Goal: Information Seeking & Learning: Learn about a topic

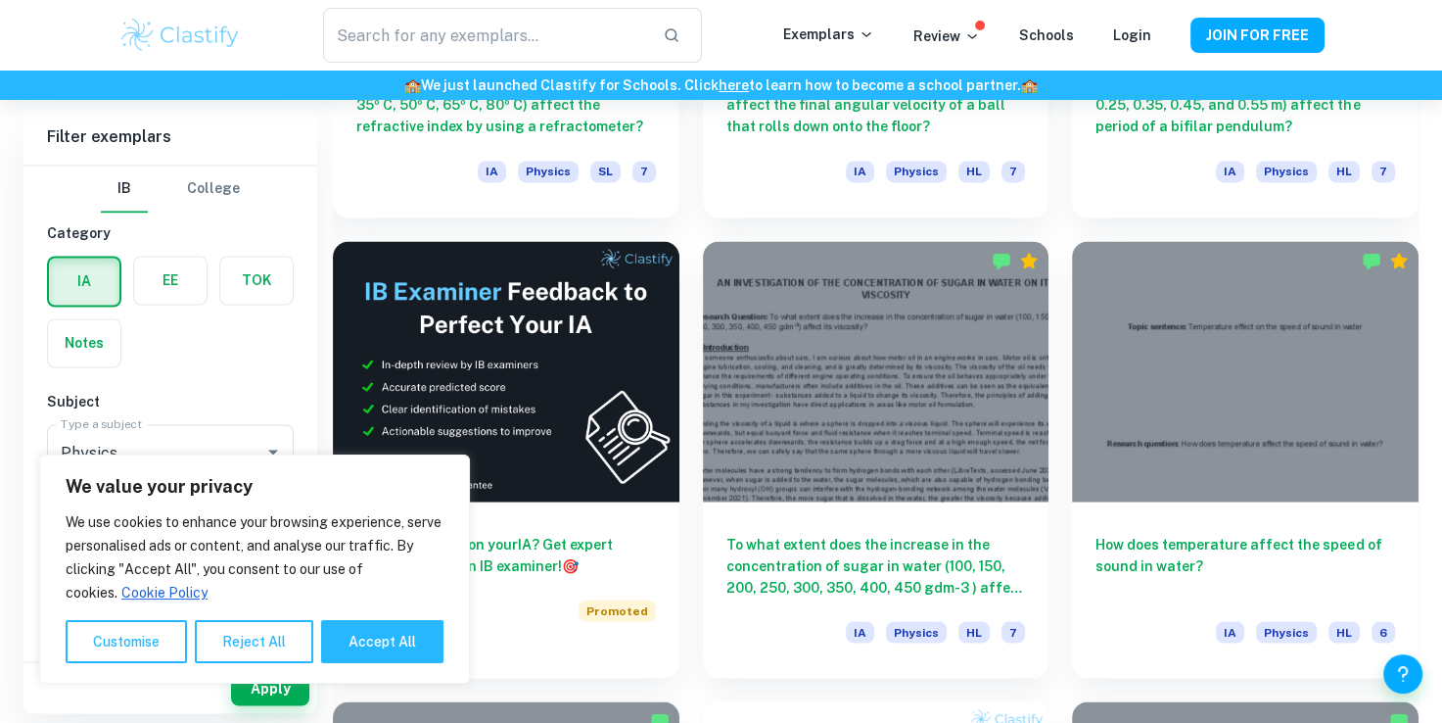
scroll to position [3174, 0]
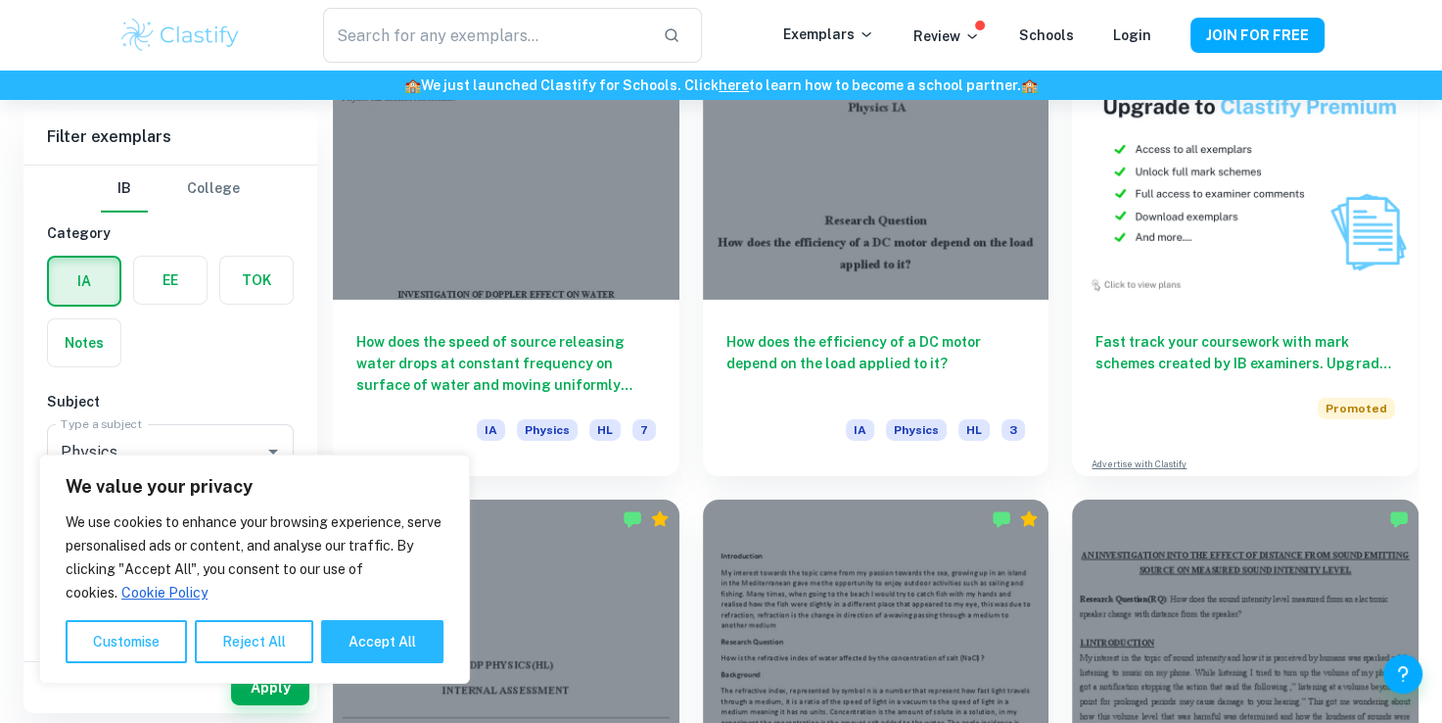
scroll to position [13486, 0]
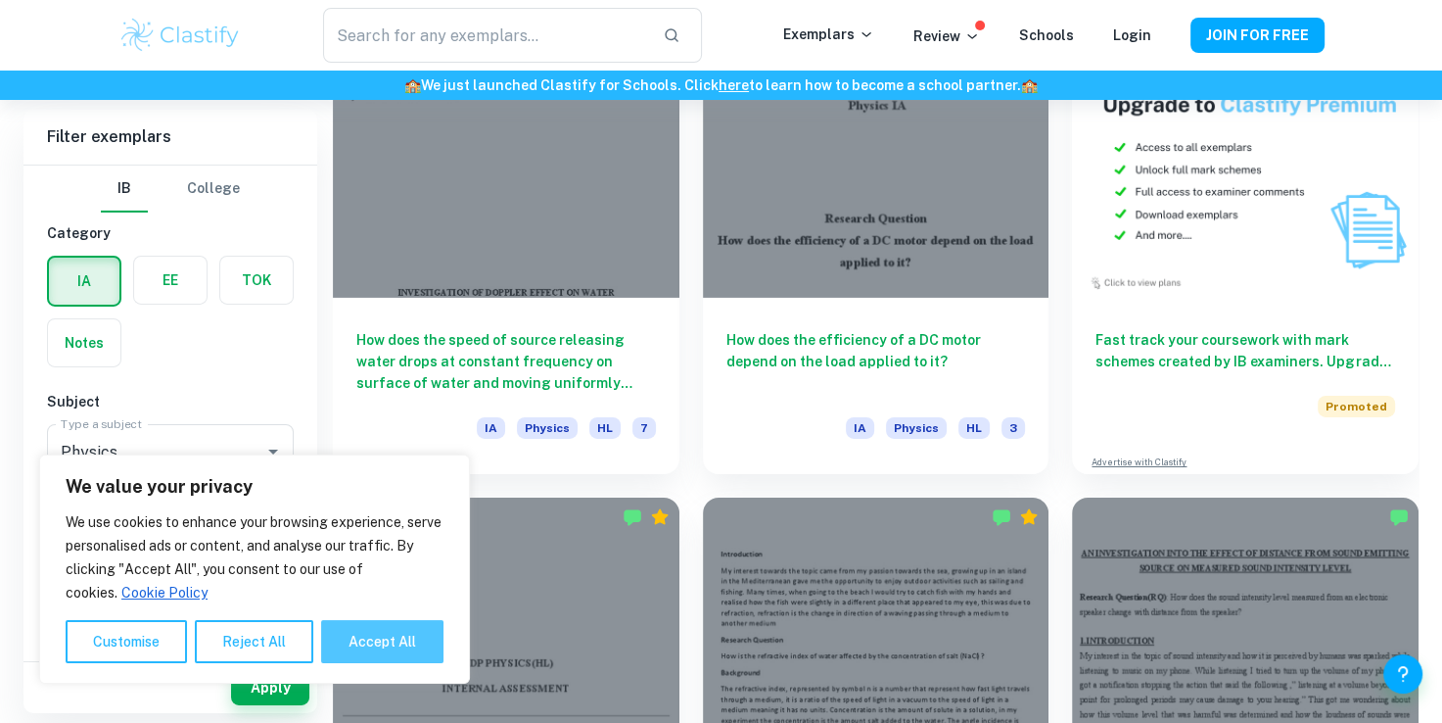
click at [390, 640] on button "Accept All" at bounding box center [382, 641] width 122 height 43
checkbox input "true"
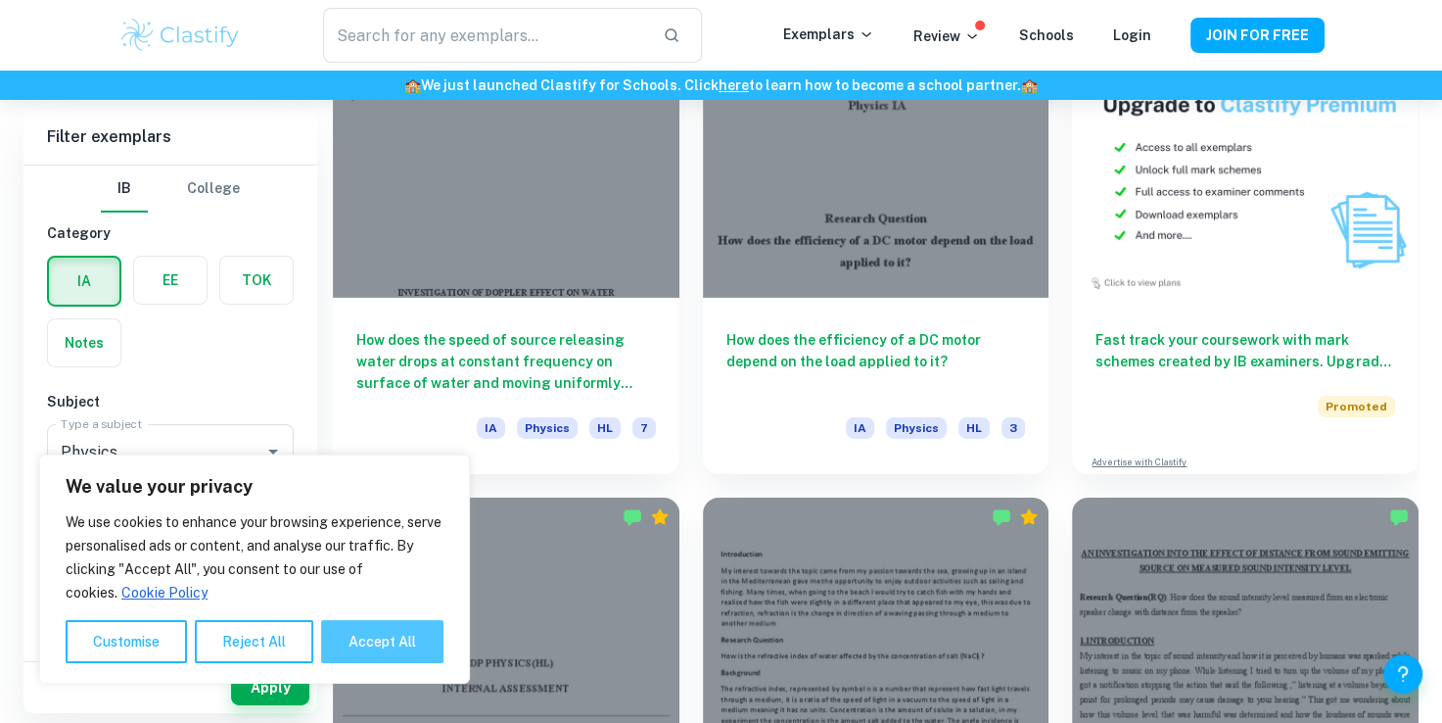
checkbox input "true"
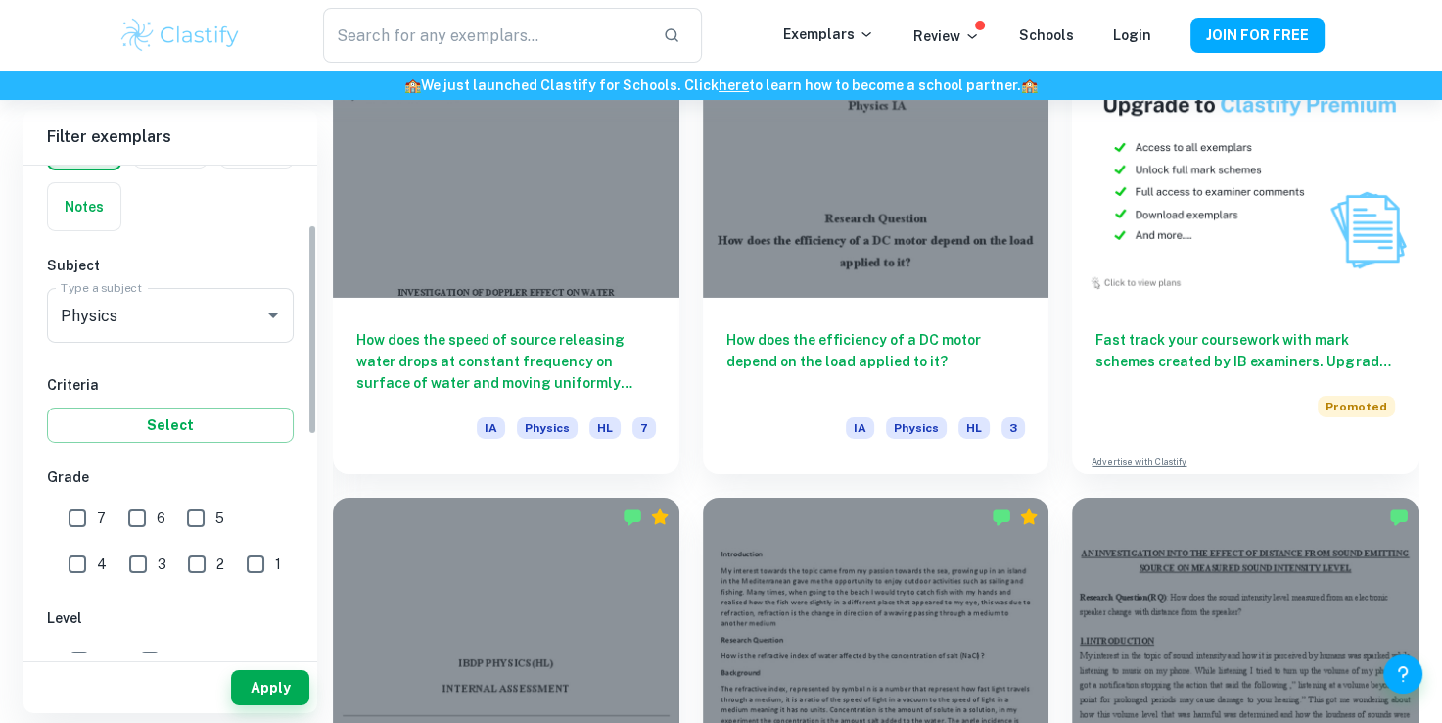
scroll to position [143, 0]
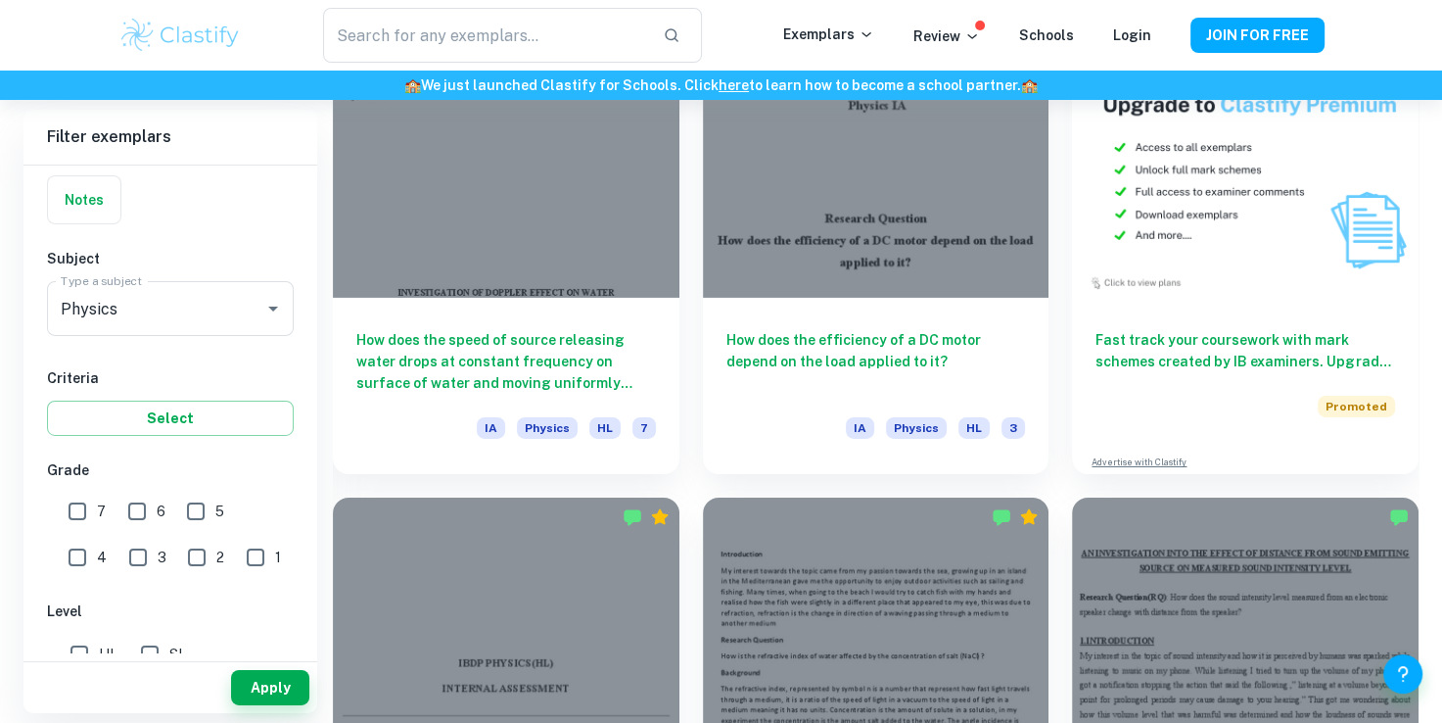
click at [236, 554] on input "1" at bounding box center [255, 557] width 39 height 39
checkbox input "true"
click at [177, 555] on input "2" at bounding box center [196, 557] width 39 height 39
checkbox input "true"
click at [292, 688] on button "Apply" at bounding box center [270, 687] width 78 height 35
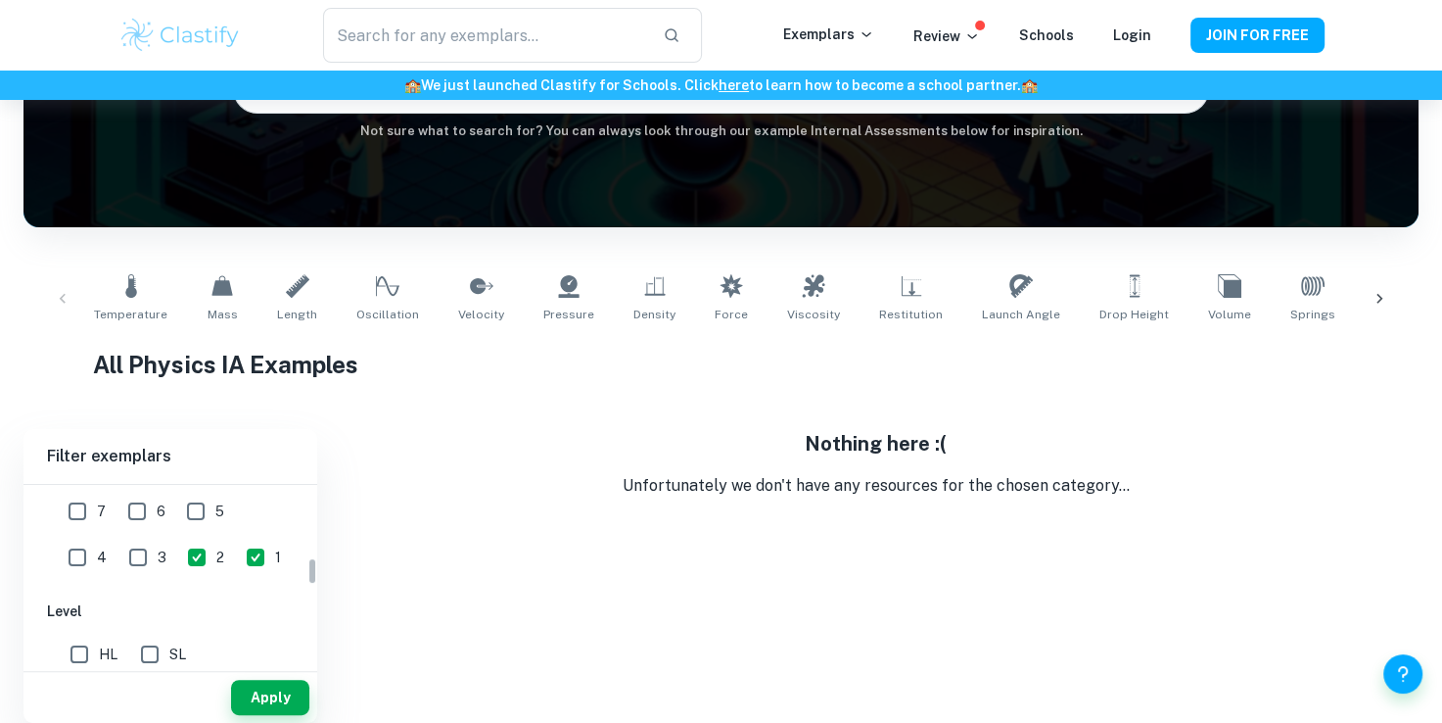
scroll to position [468, 0]
drag, startPoint x: 312, startPoint y: 519, endPoint x: 321, endPoint y: 571, distance: 52.6
click at [321, 571] on div "Filter exemplars IB College Category IA EE TOK Notes Subject Type a subject Phy…" at bounding box center [720, 576] width 1395 height 294
click at [118, 535] on input "3" at bounding box center [137, 551] width 39 height 39
checkbox input "true"
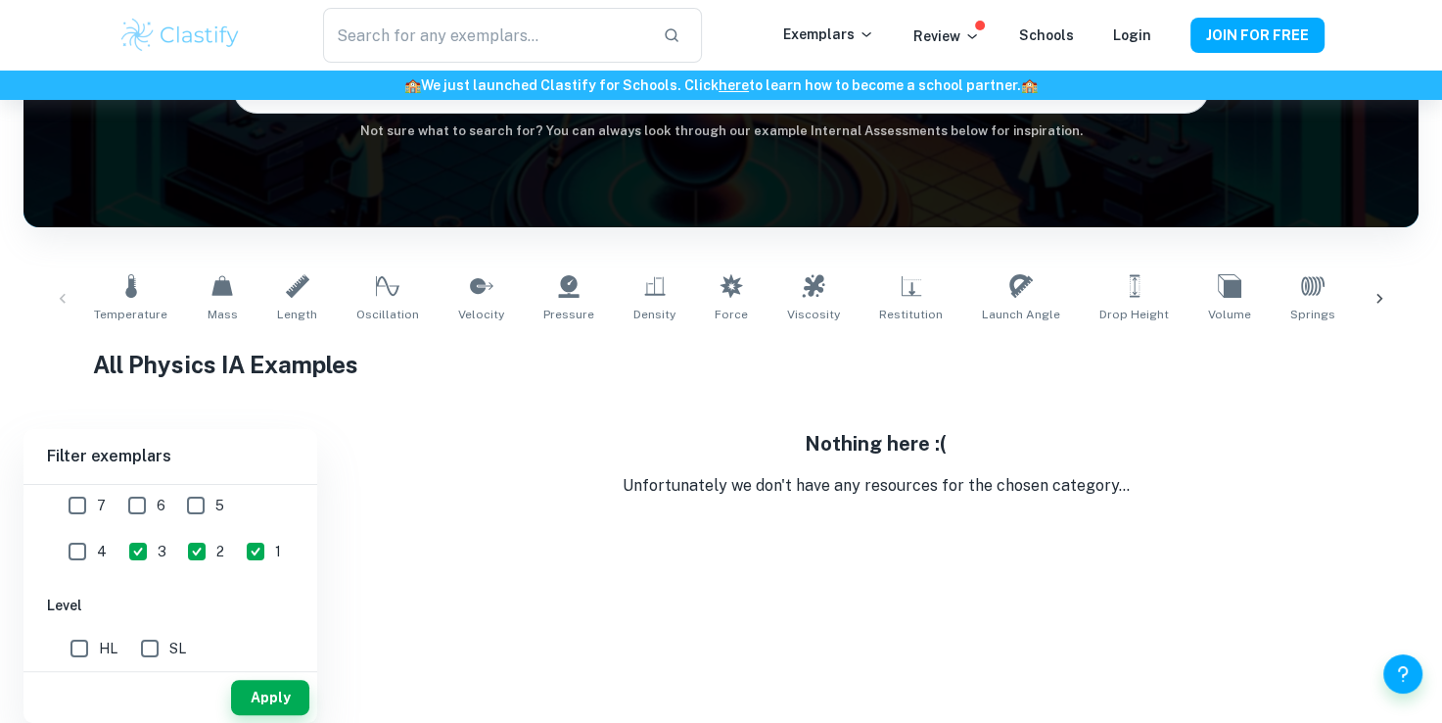
click at [97, 532] on input "4" at bounding box center [77, 551] width 39 height 39
checkbox input "true"
click at [269, 704] on button "Apply" at bounding box center [270, 696] width 78 height 35
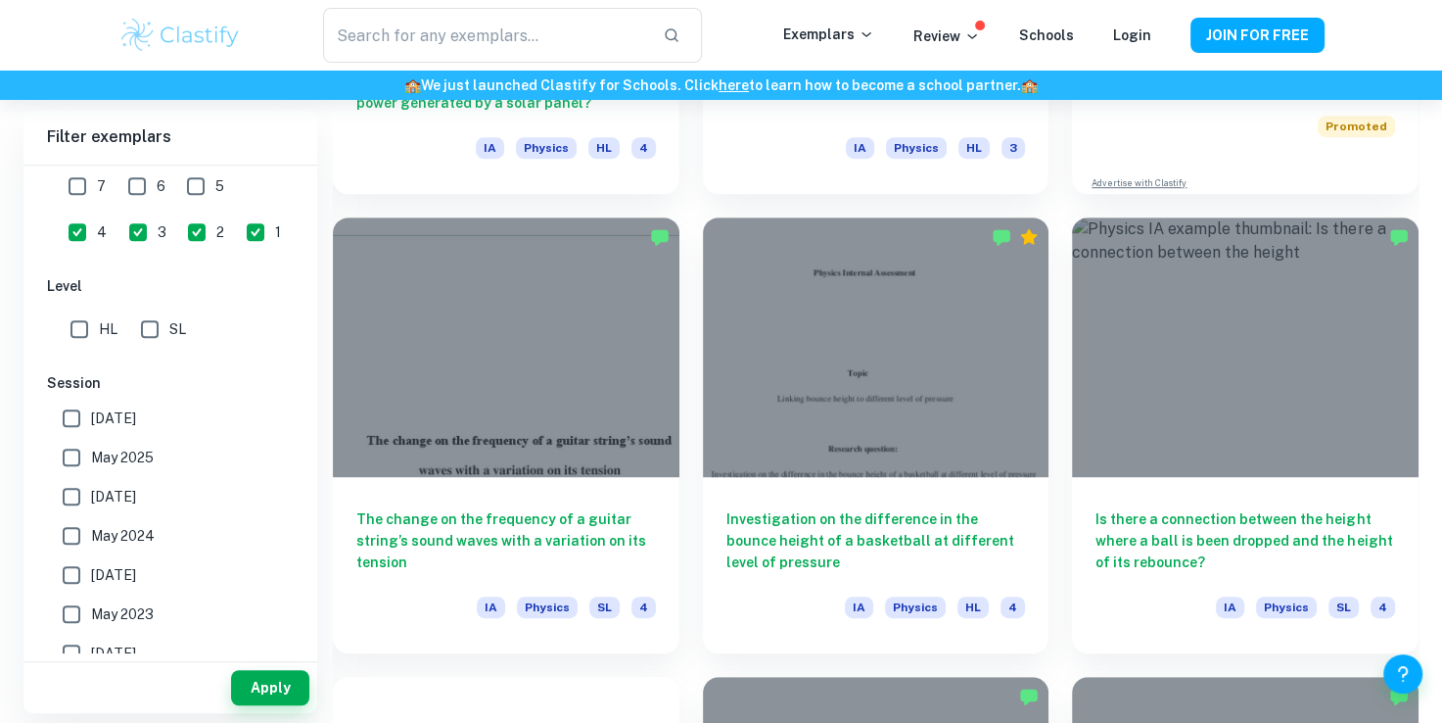
scroll to position [903, 0]
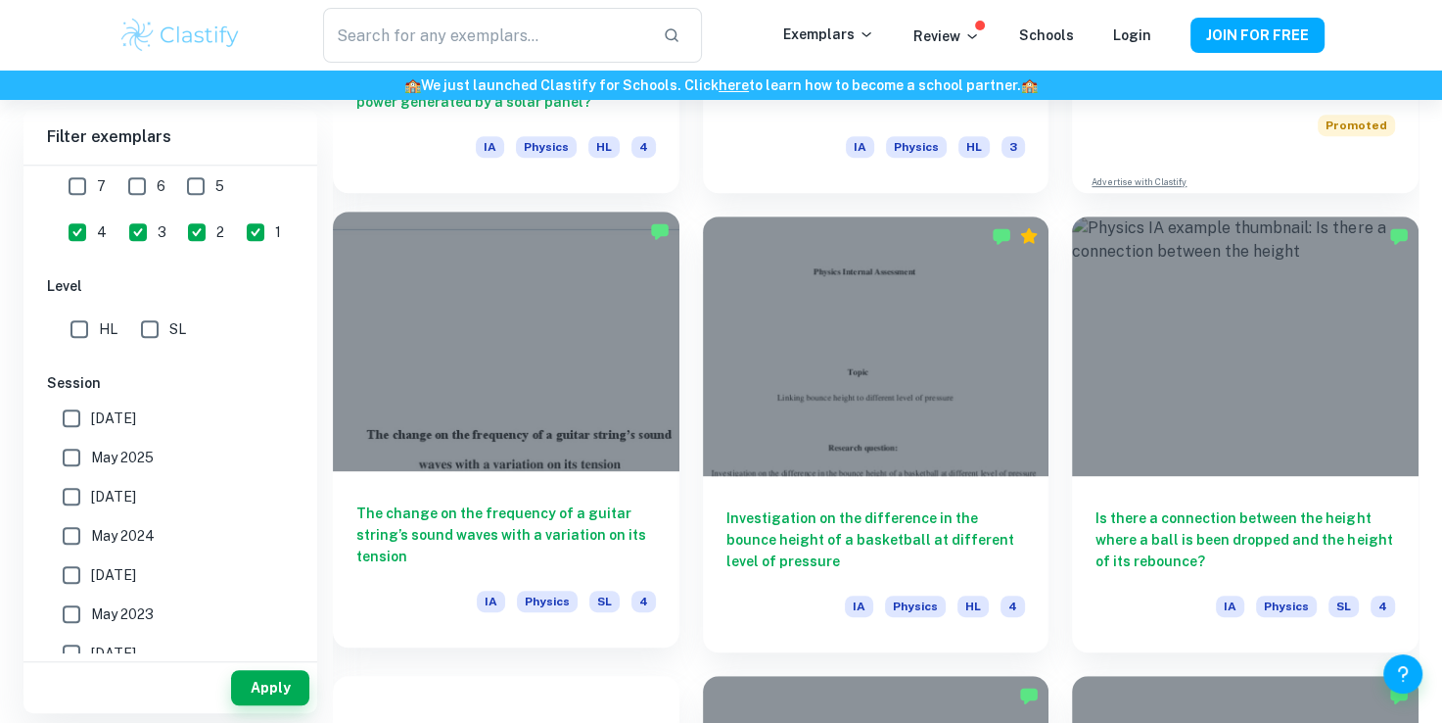
click at [560, 528] on h6 "The change on the frequency of a guitar string’s sound waves with a variation o…" at bounding box center [506, 534] width 300 height 65
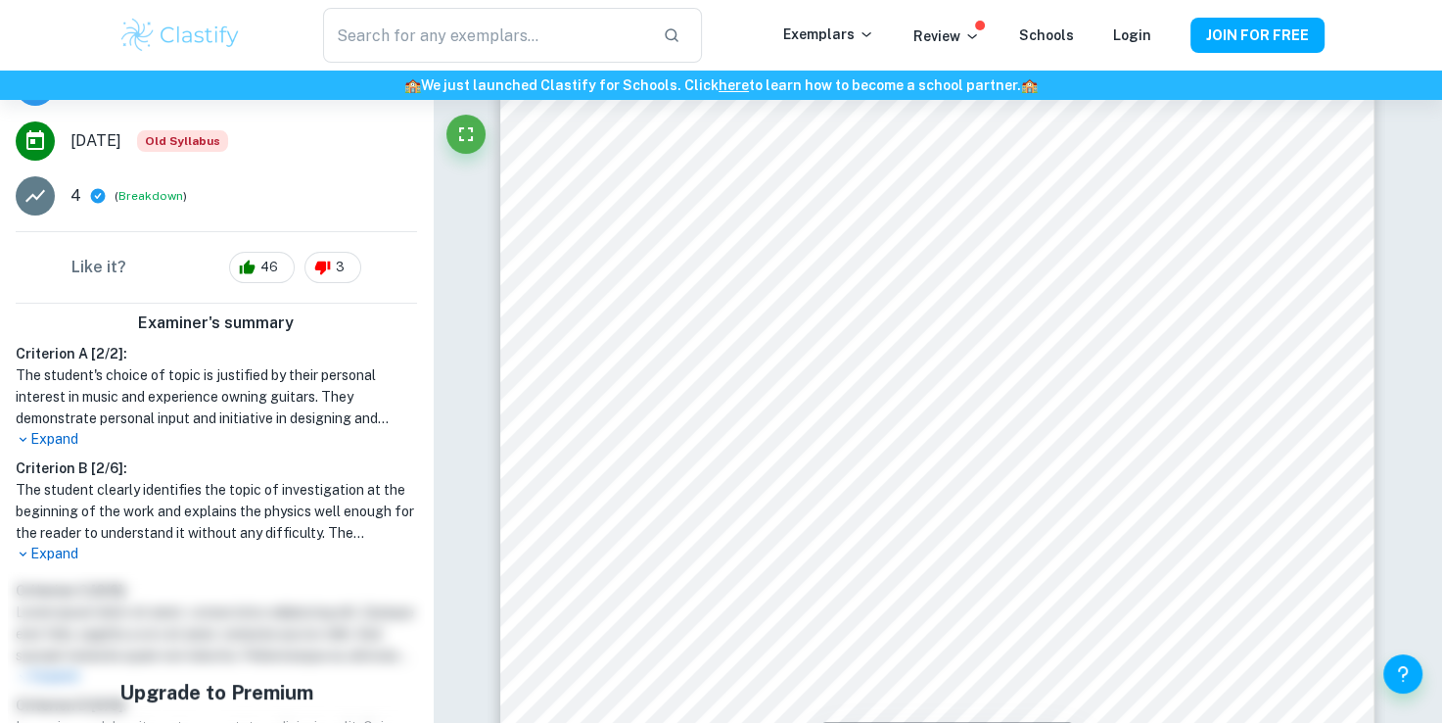
scroll to position [344, 0]
click at [63, 437] on p "Expand" at bounding box center [216, 439] width 401 height 21
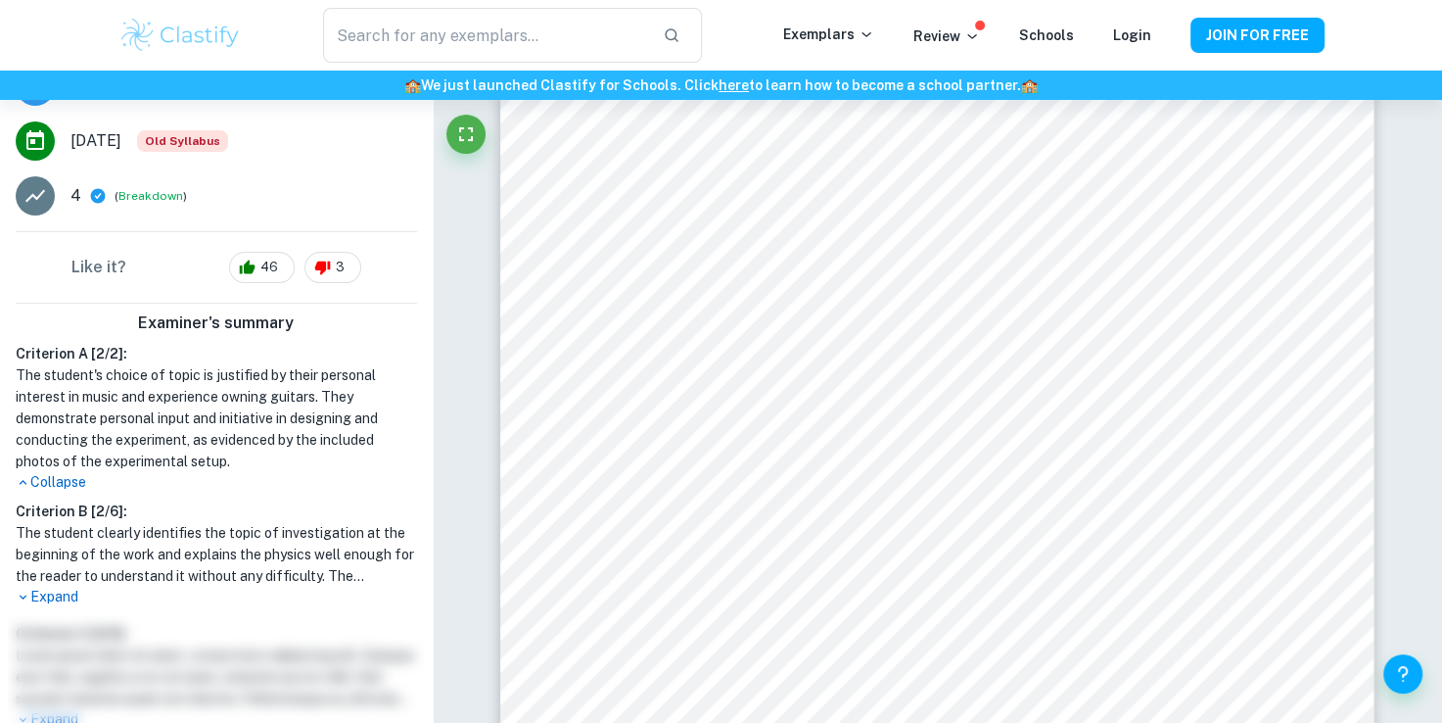
click at [45, 596] on p "Expand" at bounding box center [216, 596] width 401 height 21
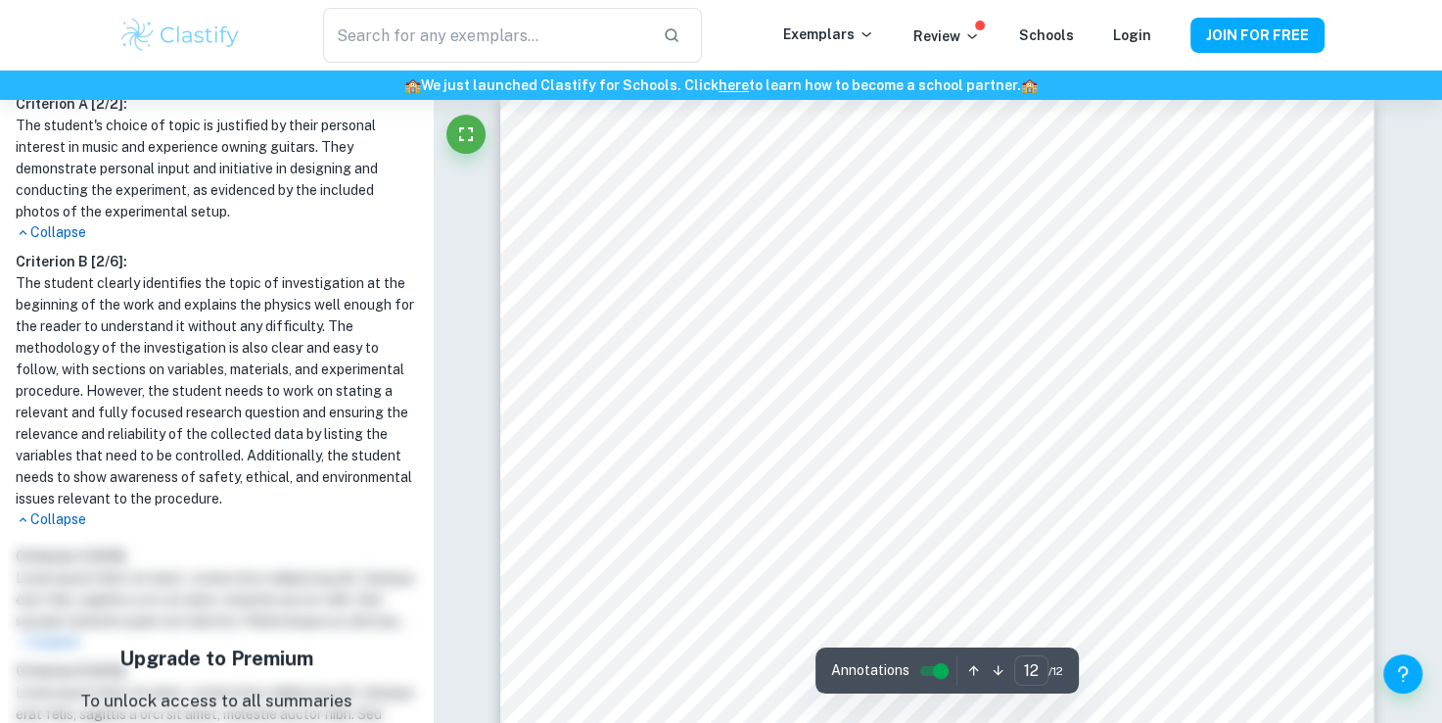
scroll to position [14149, 0]
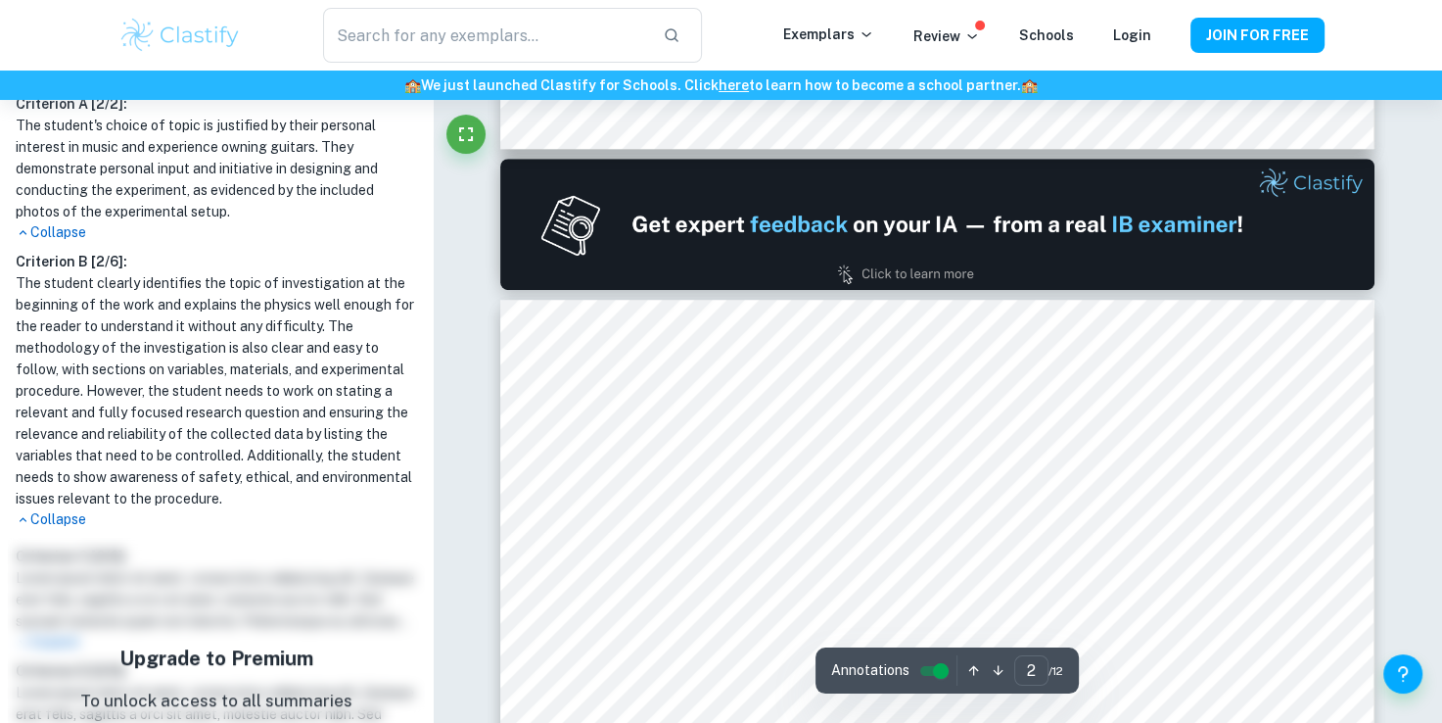
type input "1"
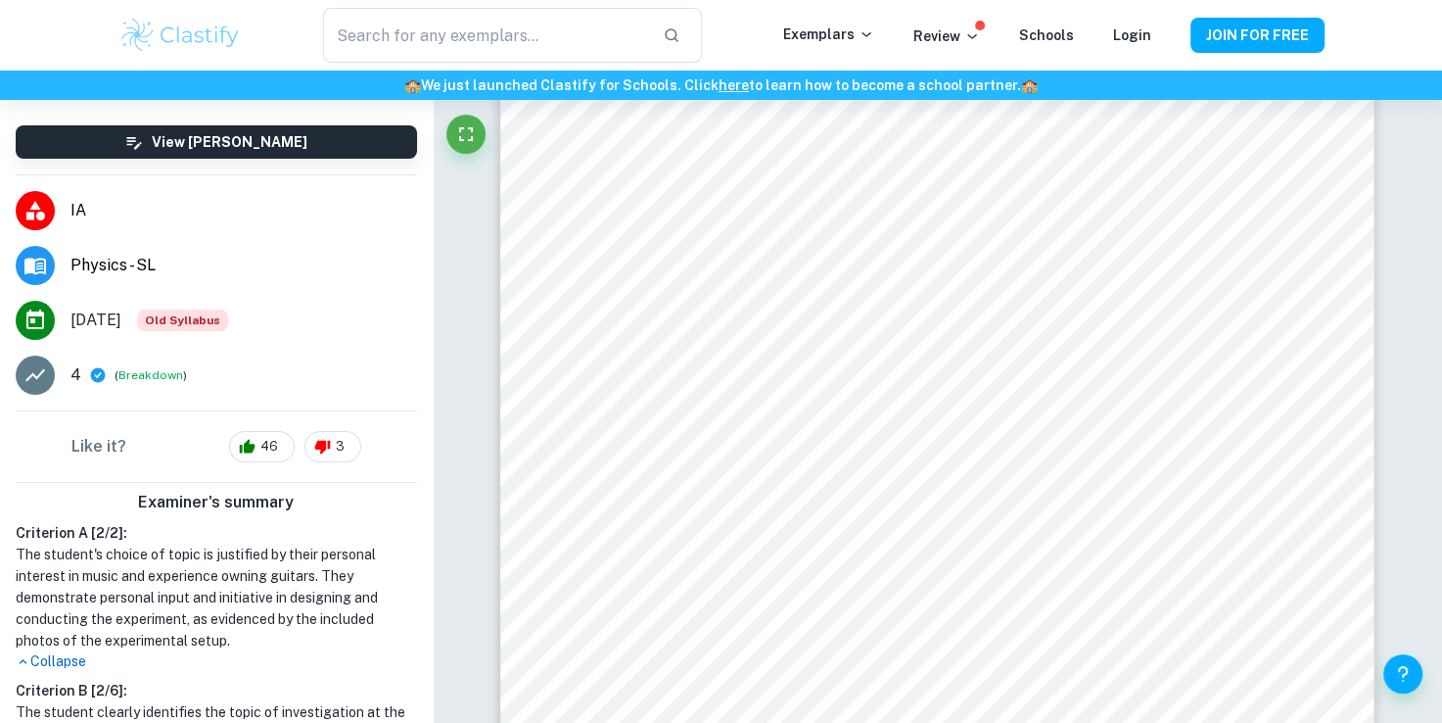
scroll to position [164, 0]
